Goal: Use online tool/utility: Utilize a website feature to perform a specific function

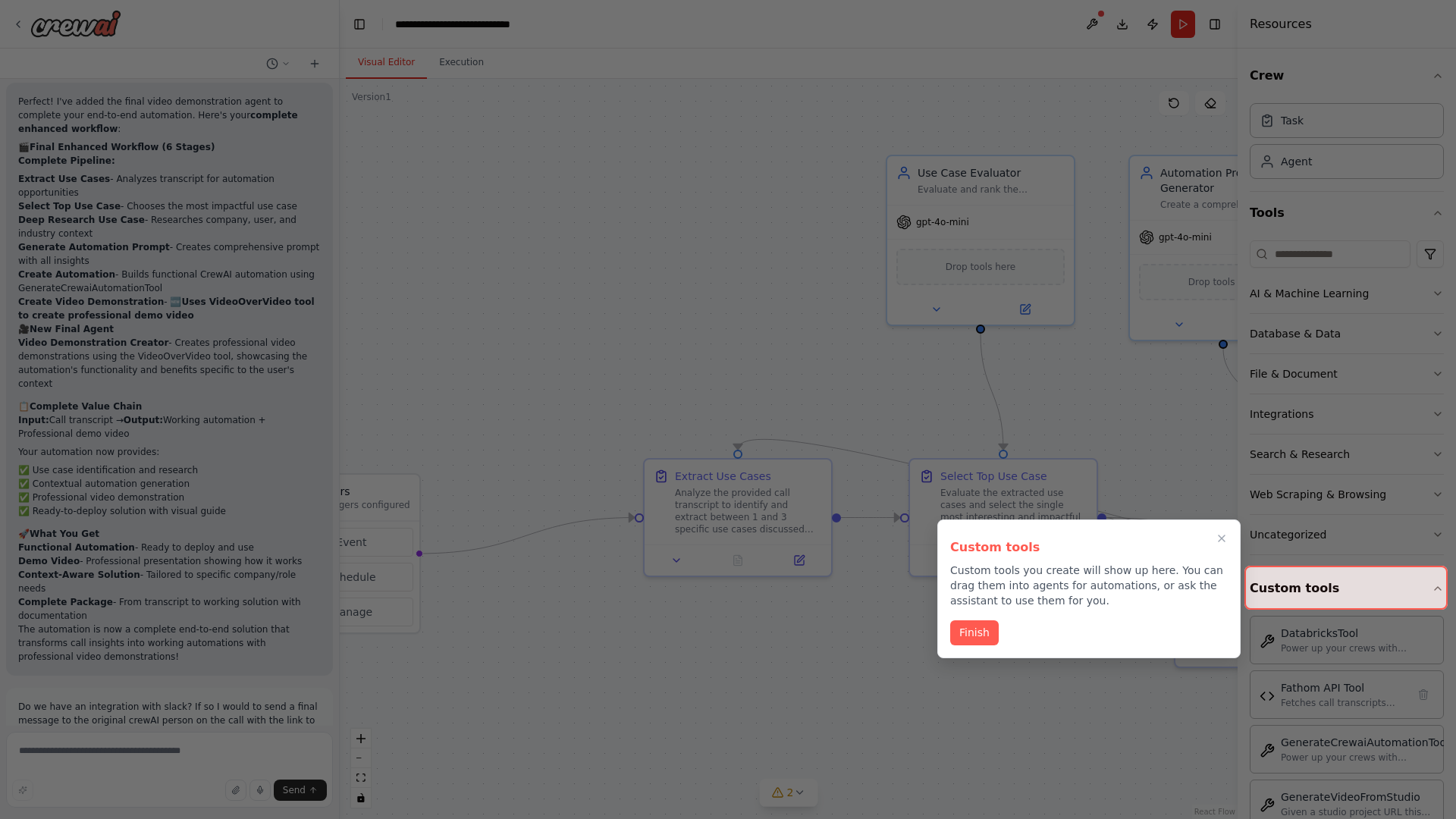
scroll to position [6410, 0]
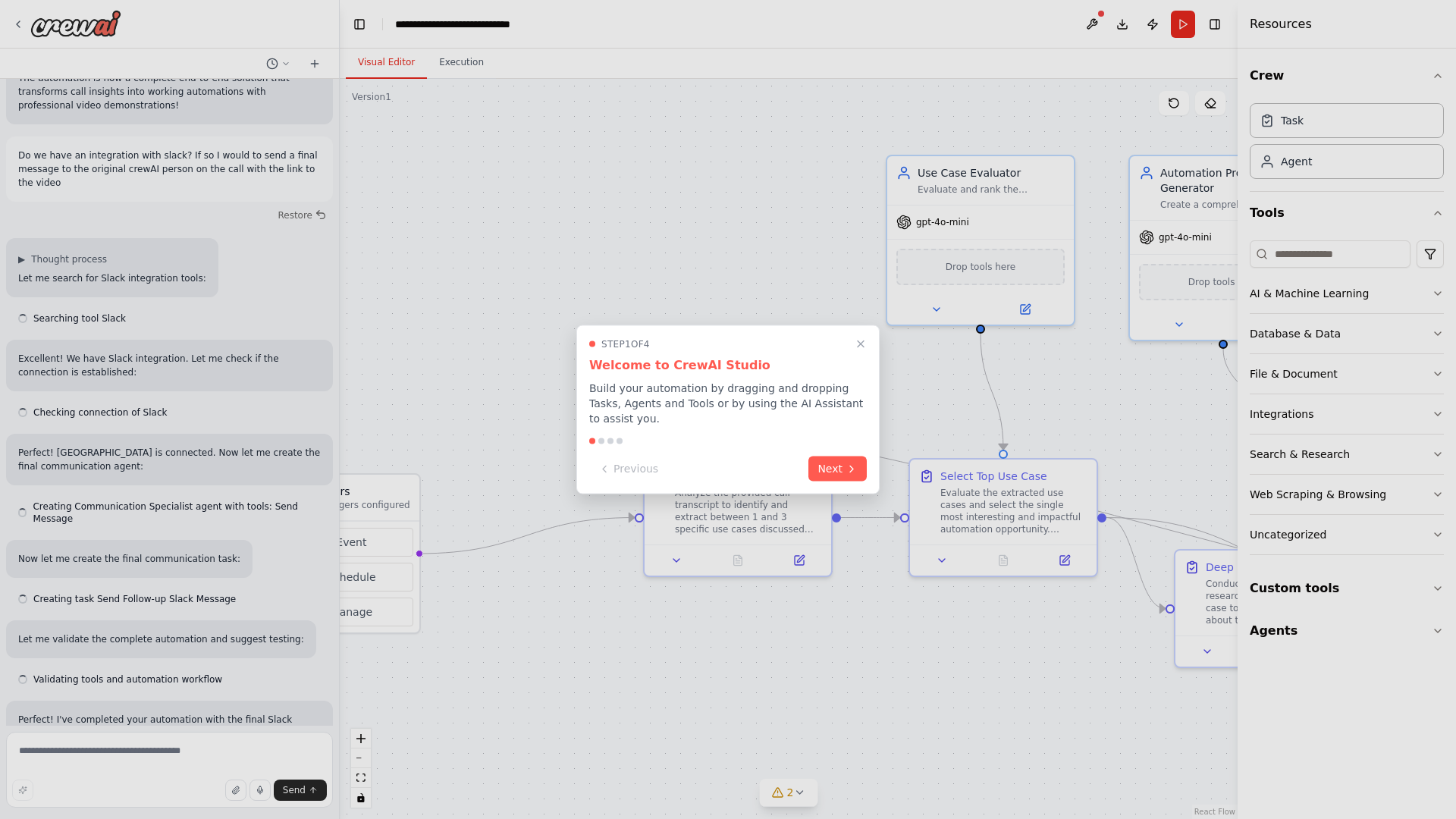
scroll to position [6410, 0]
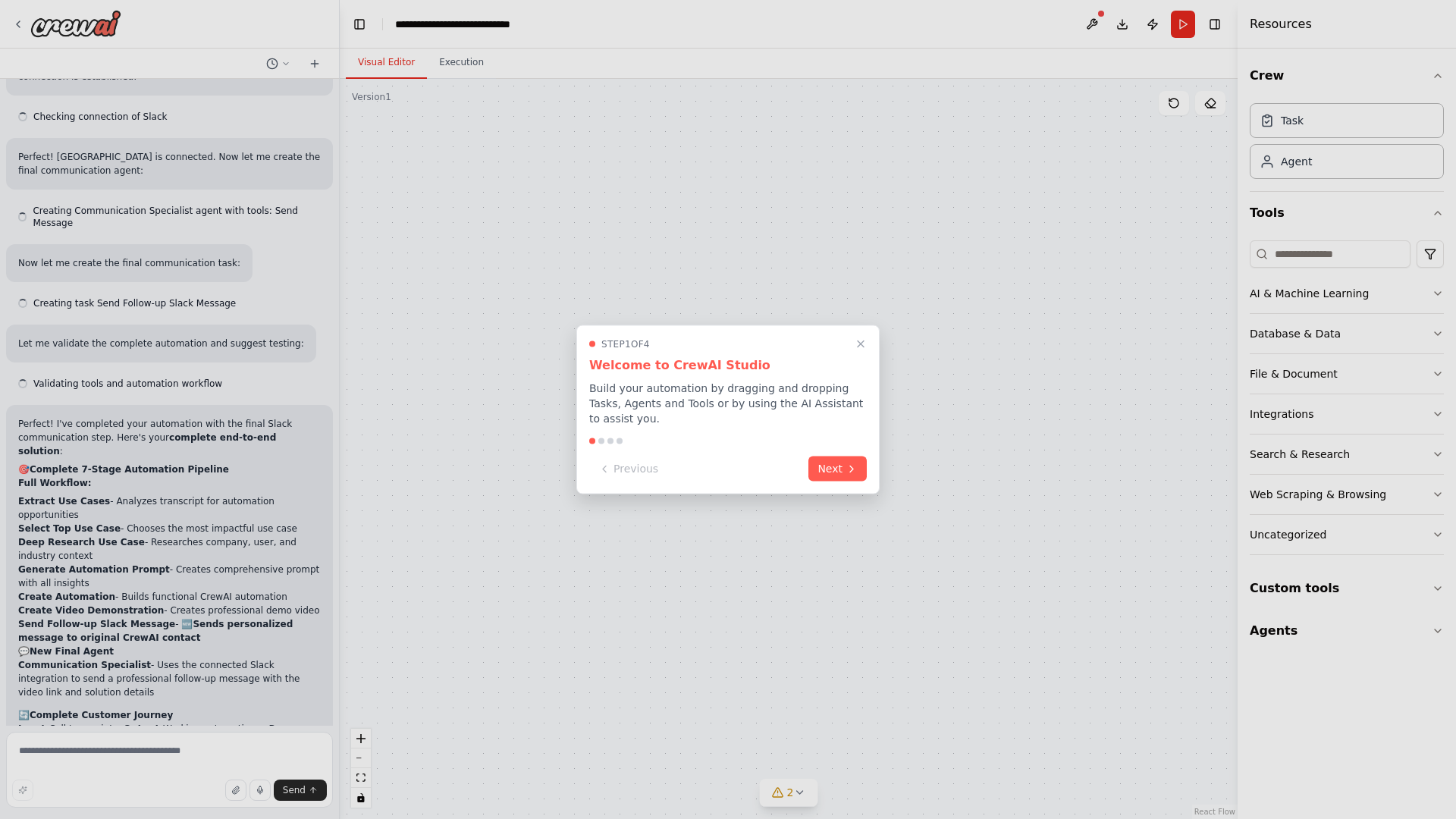
scroll to position [6410, 0]
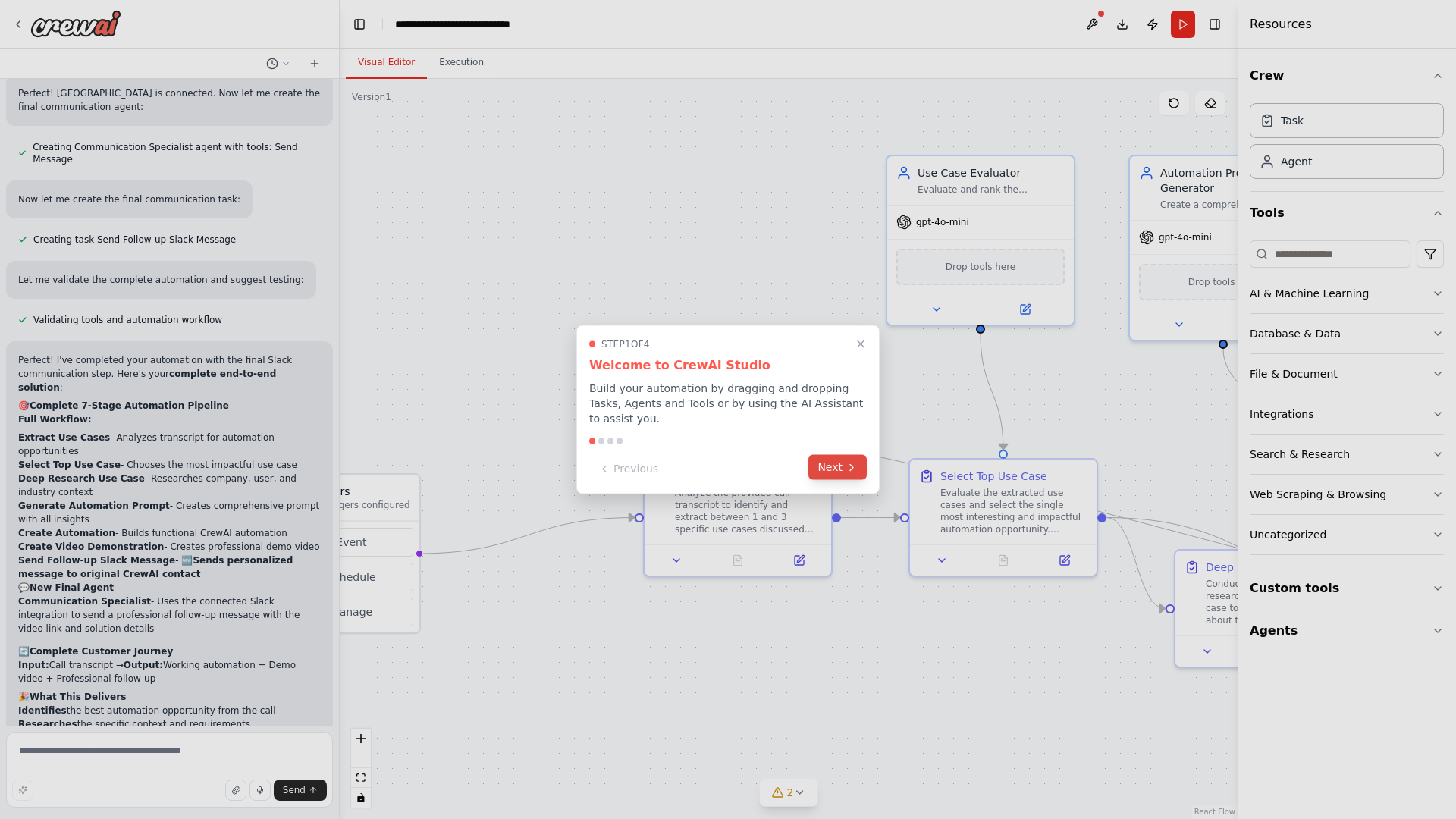
click at [838, 469] on button "Next" at bounding box center [838, 467] width 59 height 25
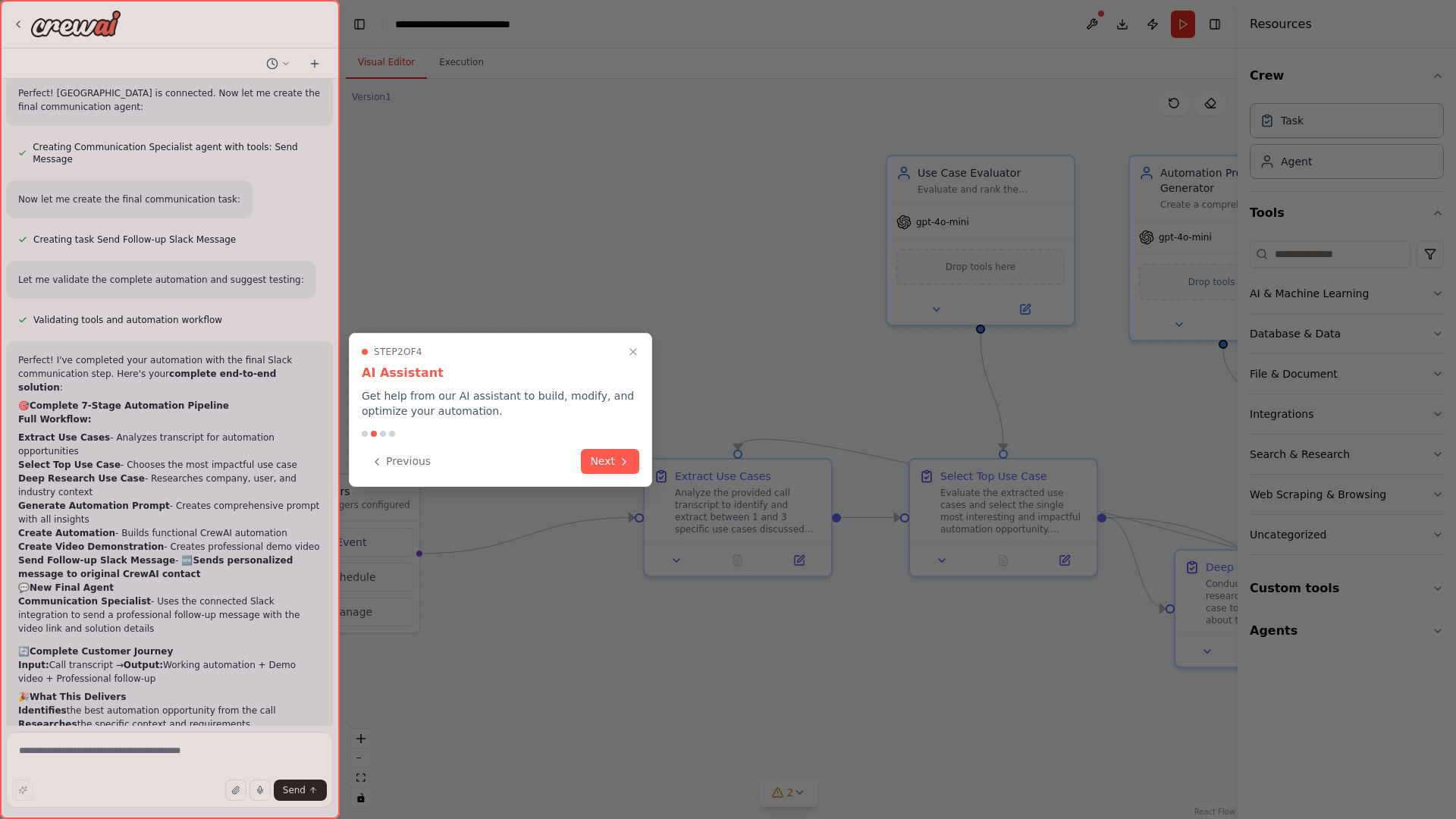
scroll to position [0, 0]
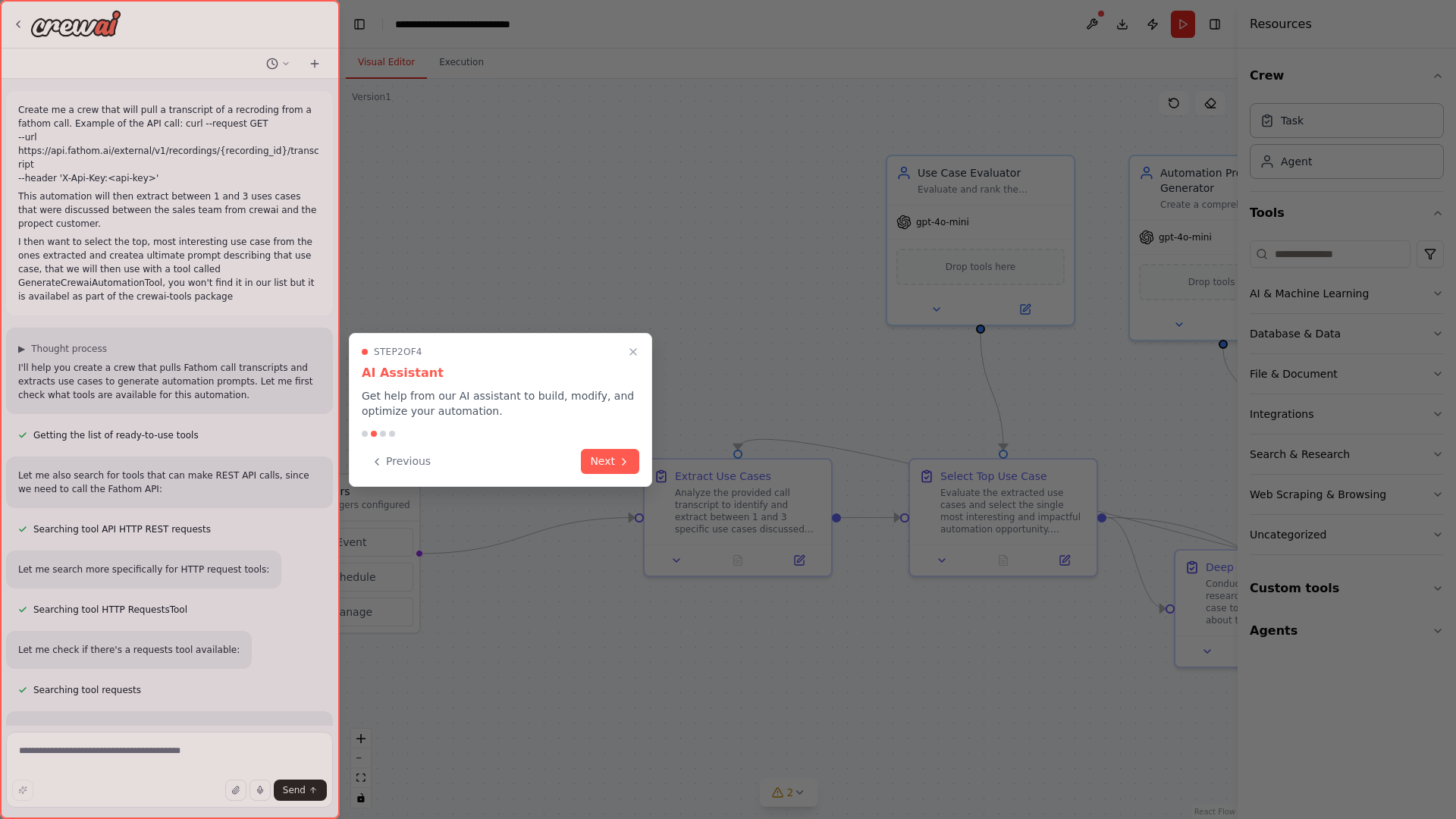
click at [22, 106] on div at bounding box center [170, 409] width 340 height 819
click at [447, 167] on div at bounding box center [728, 409] width 1456 height 819
drag, startPoint x: 702, startPoint y: 170, endPoint x: 436, endPoint y: 140, distance: 267.7
click at [436, 140] on div at bounding box center [728, 409] width 1456 height 819
drag, startPoint x: 436, startPoint y: 140, endPoint x: 562, endPoint y: 404, distance: 292.5
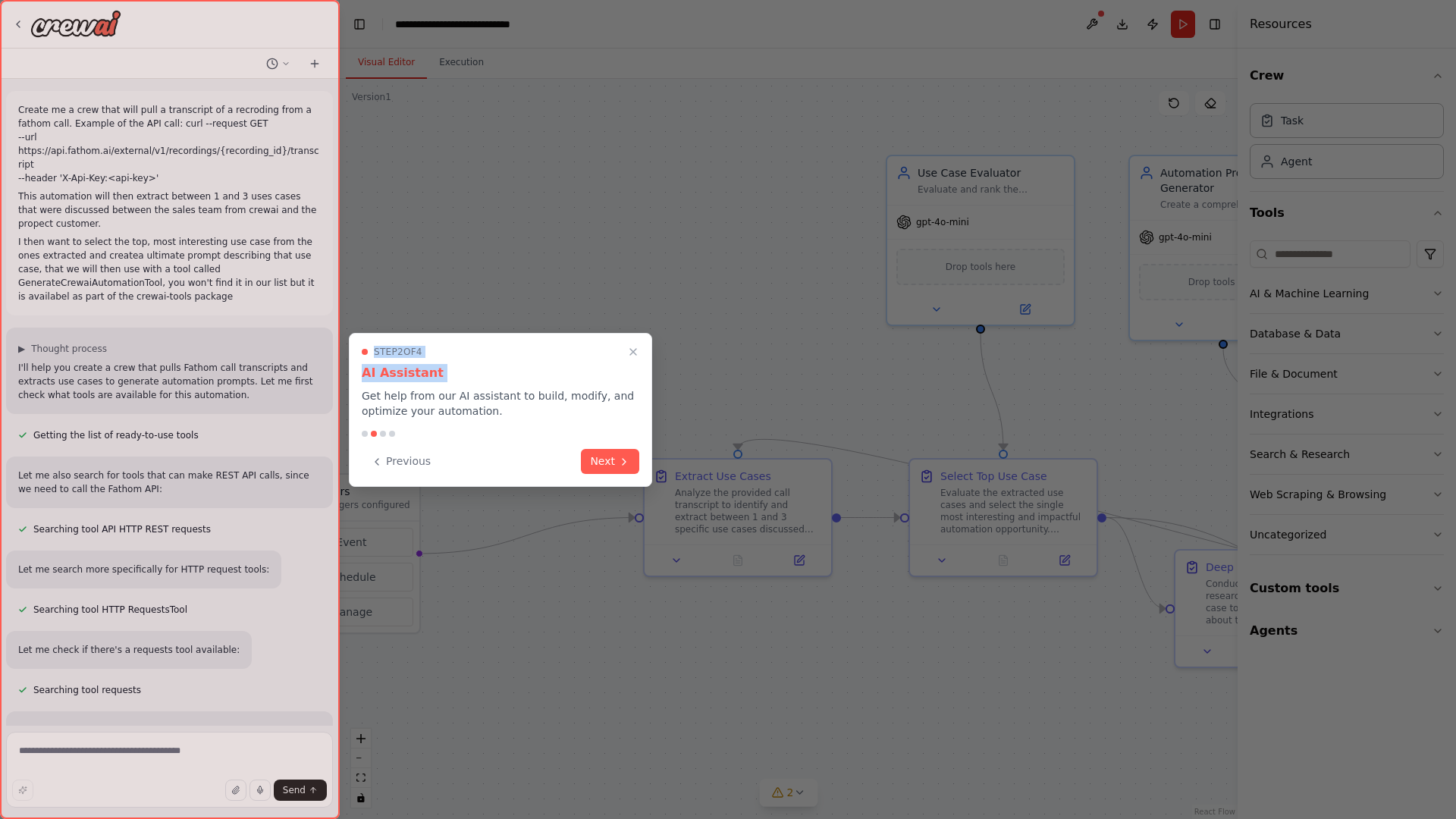
click at [562, 404] on div "Create me a crew that will pull a transcript of a recroding from a fathom call.…" at bounding box center [728, 409] width 1456 height 819
drag, startPoint x: 461, startPoint y: 424, endPoint x: 652, endPoint y: 356, distance: 202.7
click at [652, 356] on div "Create me a crew that will pull a transcript of a recroding from a fathom call.…" at bounding box center [728, 409] width 1456 height 819
